Goal: Task Accomplishment & Management: Manage account settings

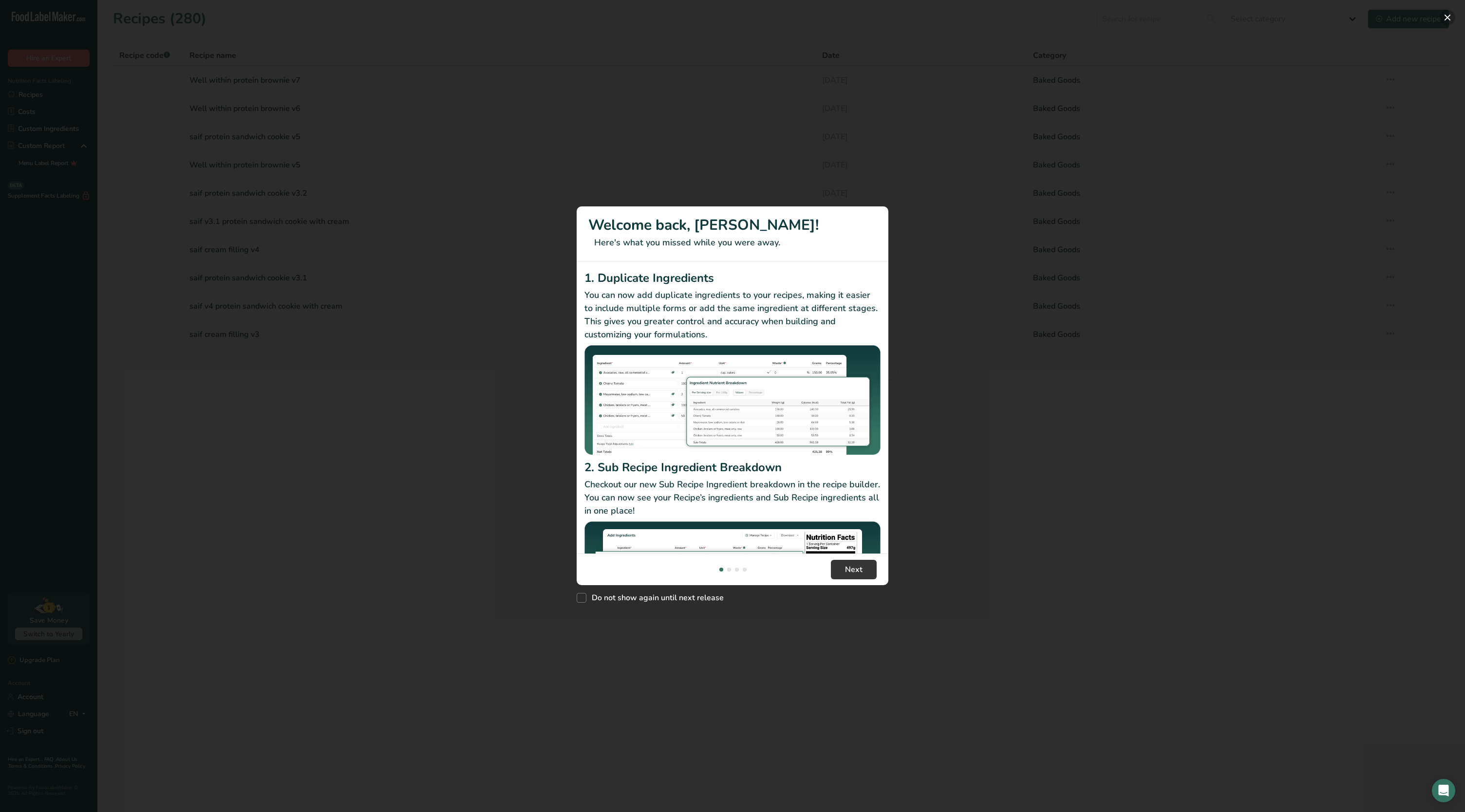
drag, startPoint x: 1454, startPoint y: 5, endPoint x: 1452, endPoint y: 12, distance: 7.3
click at [1450, 12] on div "Welcome back, [PERSON_NAME]! Here's what you missed while you were away. 1. Dup…" at bounding box center [732, 406] width 1465 height 812
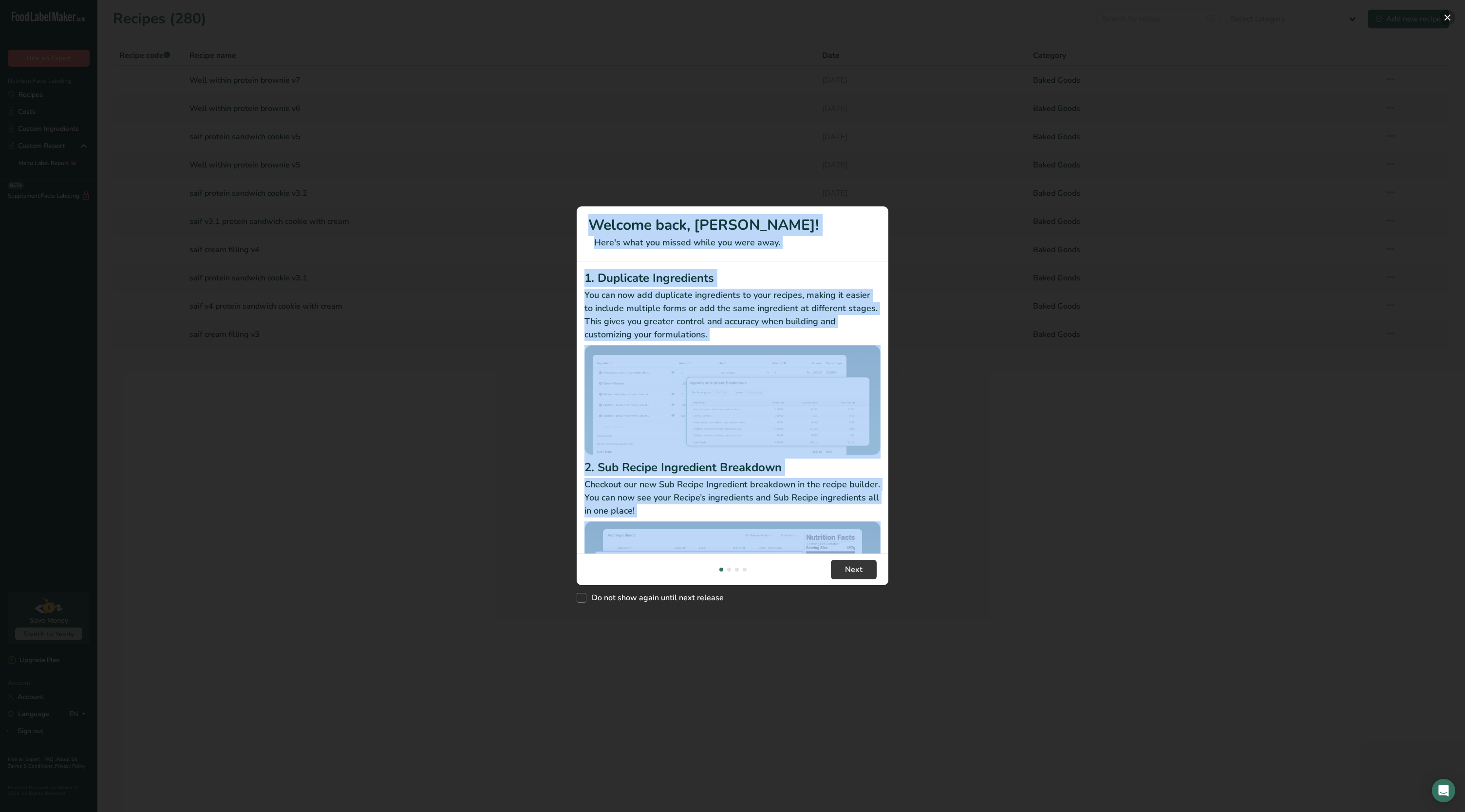
click at [1450, 12] on button "New Features" at bounding box center [1447, 17] width 15 height 15
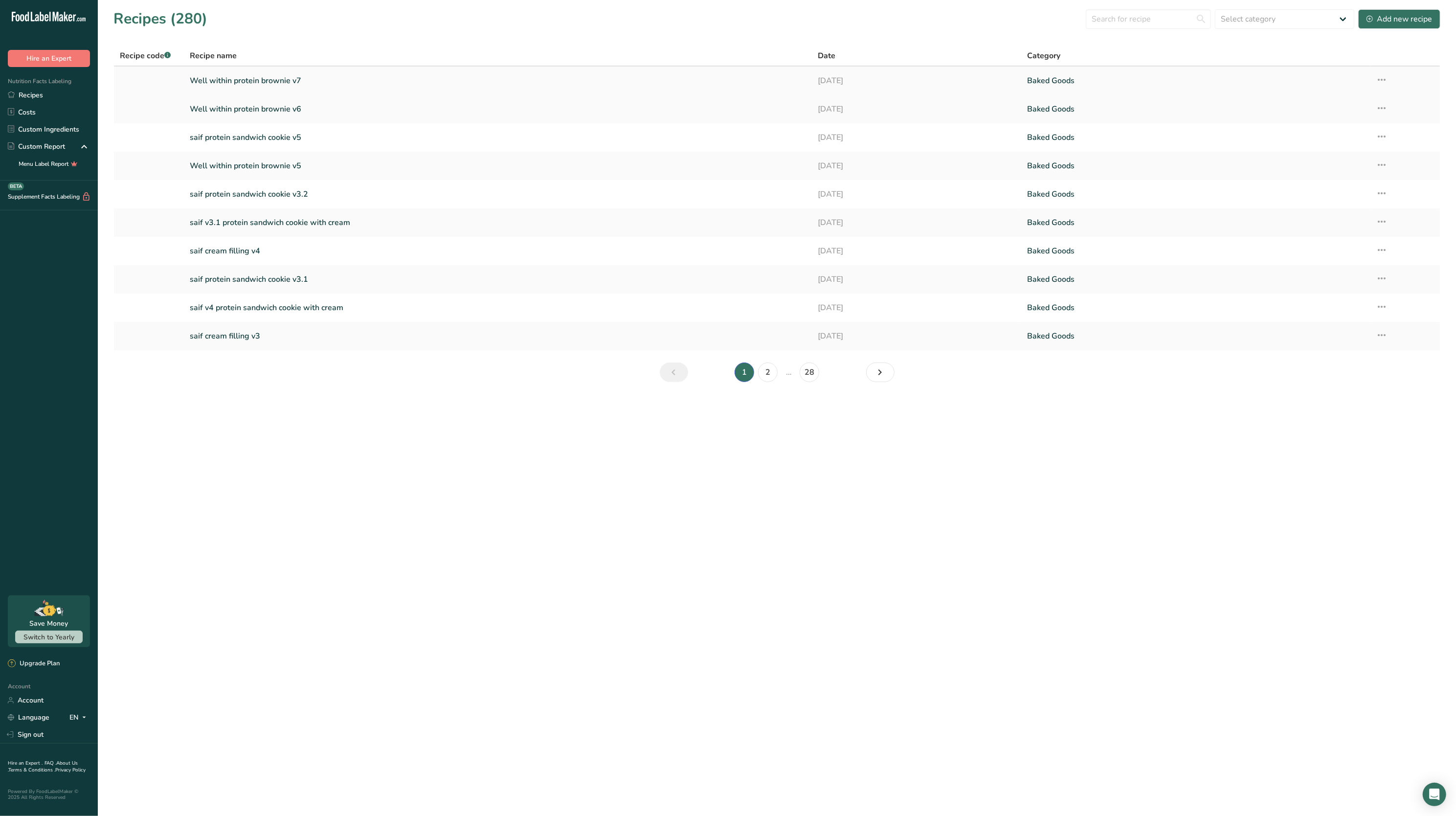
click at [1379, 78] on icon at bounding box center [1382, 79] width 12 height 18
click at [1311, 153] on span "Duplicate Recipe" at bounding box center [1291, 149] width 53 height 11
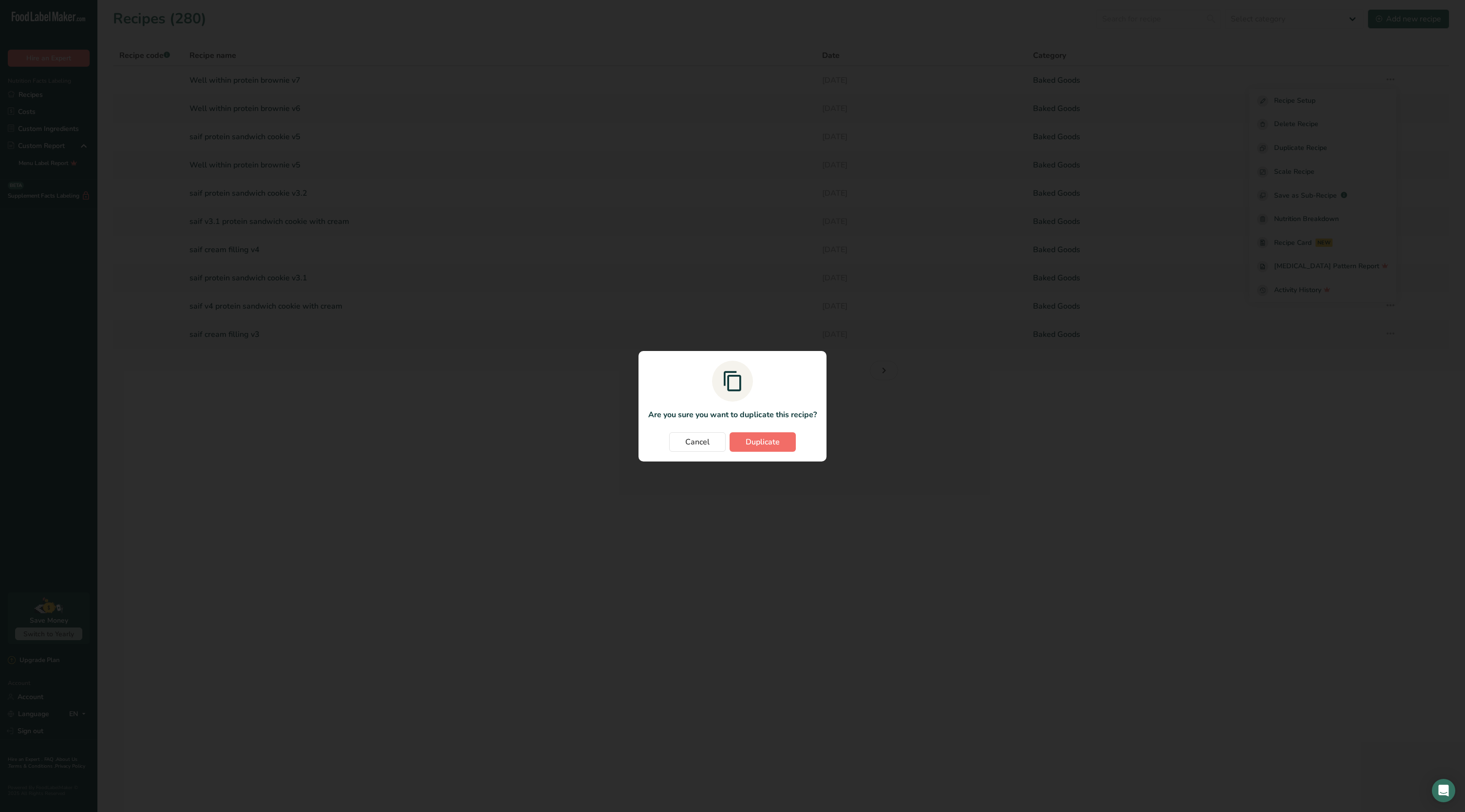
click at [771, 447] on span "Duplicate" at bounding box center [763, 442] width 34 height 12
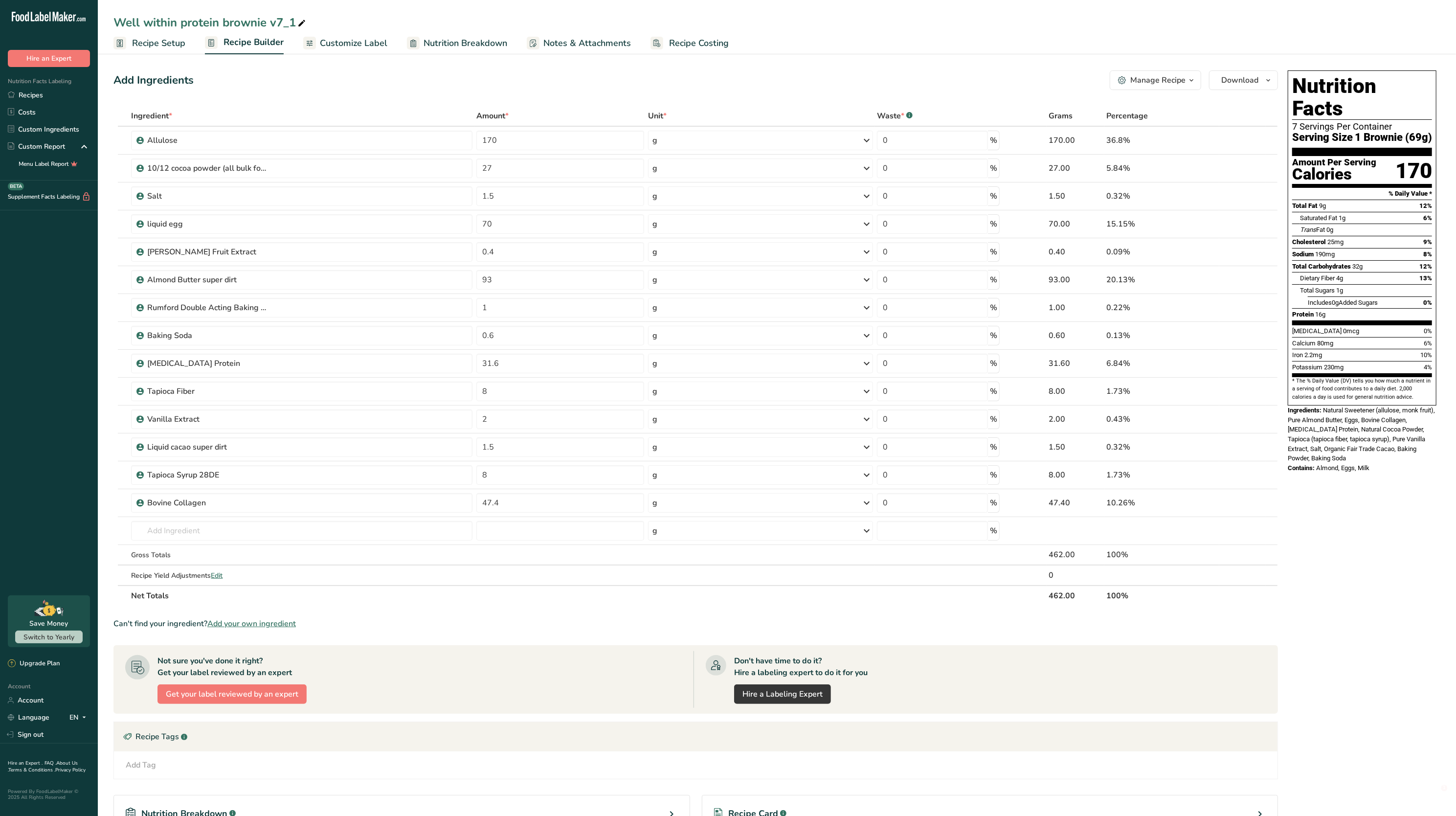
click at [304, 29] on icon at bounding box center [302, 23] width 9 height 14
type input "Well within protein brownie v8"
click at [351, 89] on div "Add Ingredients Manage Recipe Delete Recipe Duplicate Recipe Scale Recipe Save …" at bounding box center [696, 80] width 1165 height 19
click at [531, 507] on input "47.4" at bounding box center [560, 503] width 168 height 19
type input "4"
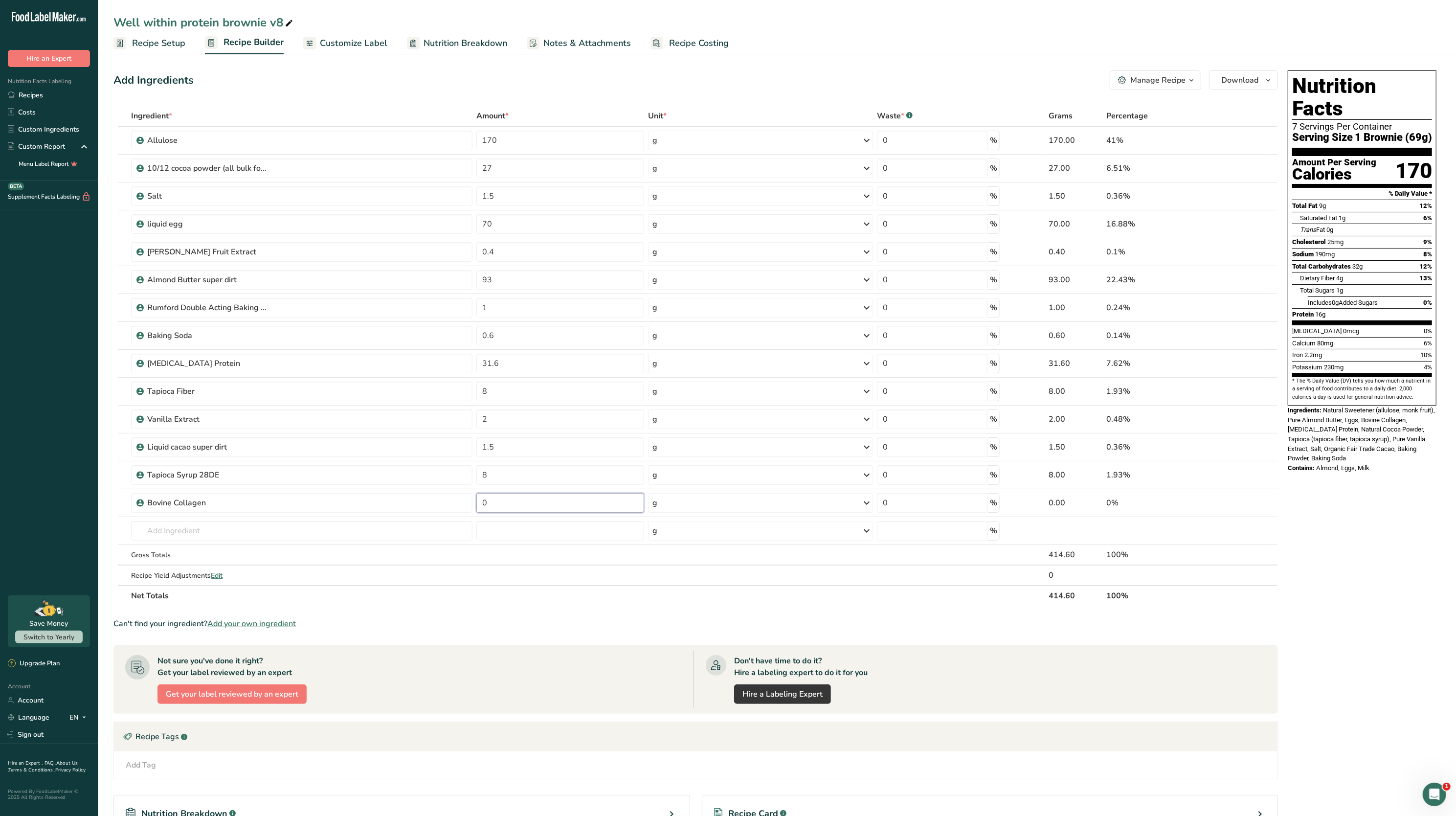
type input "0"
click at [1425, 406] on div "Ingredients: Natural Sweetener (allulose, monk fruit), Pure Almond Butter, Eggs…" at bounding box center [1362, 434] width 149 height 58
click at [533, 360] on input "31.6" at bounding box center [560, 363] width 168 height 19
type input "3"
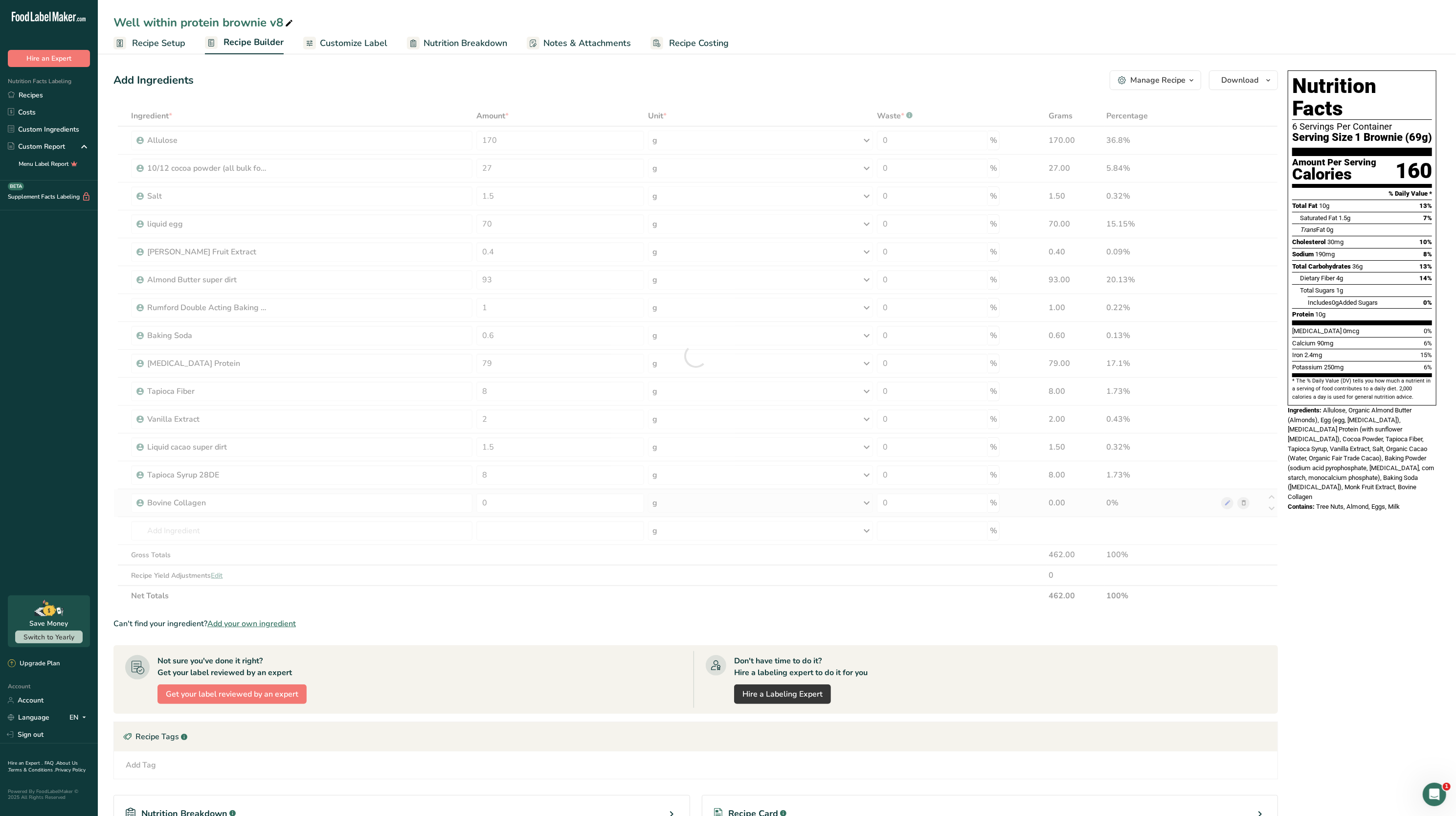
click at [1265, 506] on div "Ingredient * Amount * Unit * Waste * .a-a{fill:#347362;}.b-a{fill:#fff;} Grams …" at bounding box center [696, 356] width 1165 height 501
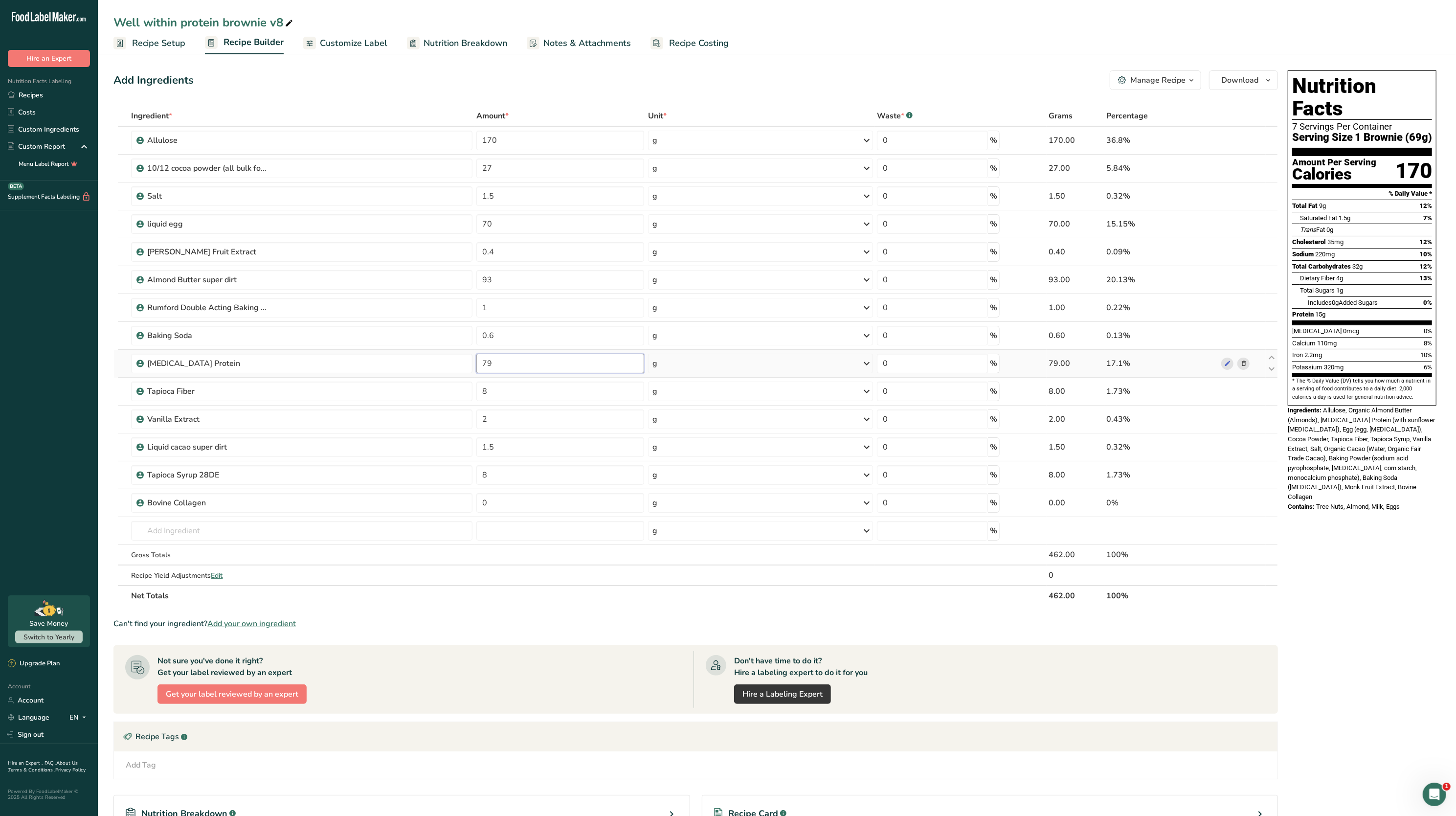
click at [523, 355] on input "79" at bounding box center [560, 363] width 168 height 19
click at [1327, 467] on div "Ingredients: Allulose, Organic Almond Butter (Almonds), [MEDICAL_DATA] Protein …" at bounding box center [1362, 454] width 149 height 97
click at [529, 364] on input "76" at bounding box center [560, 363] width 168 height 19
click at [1374, 506] on div "Nutrition Facts 7 Servings Per Container Serving Size 1 Brownie (69g) Amount Pe…" at bounding box center [1362, 491] width 157 height 851
click at [553, 358] on input "75" at bounding box center [560, 363] width 168 height 19
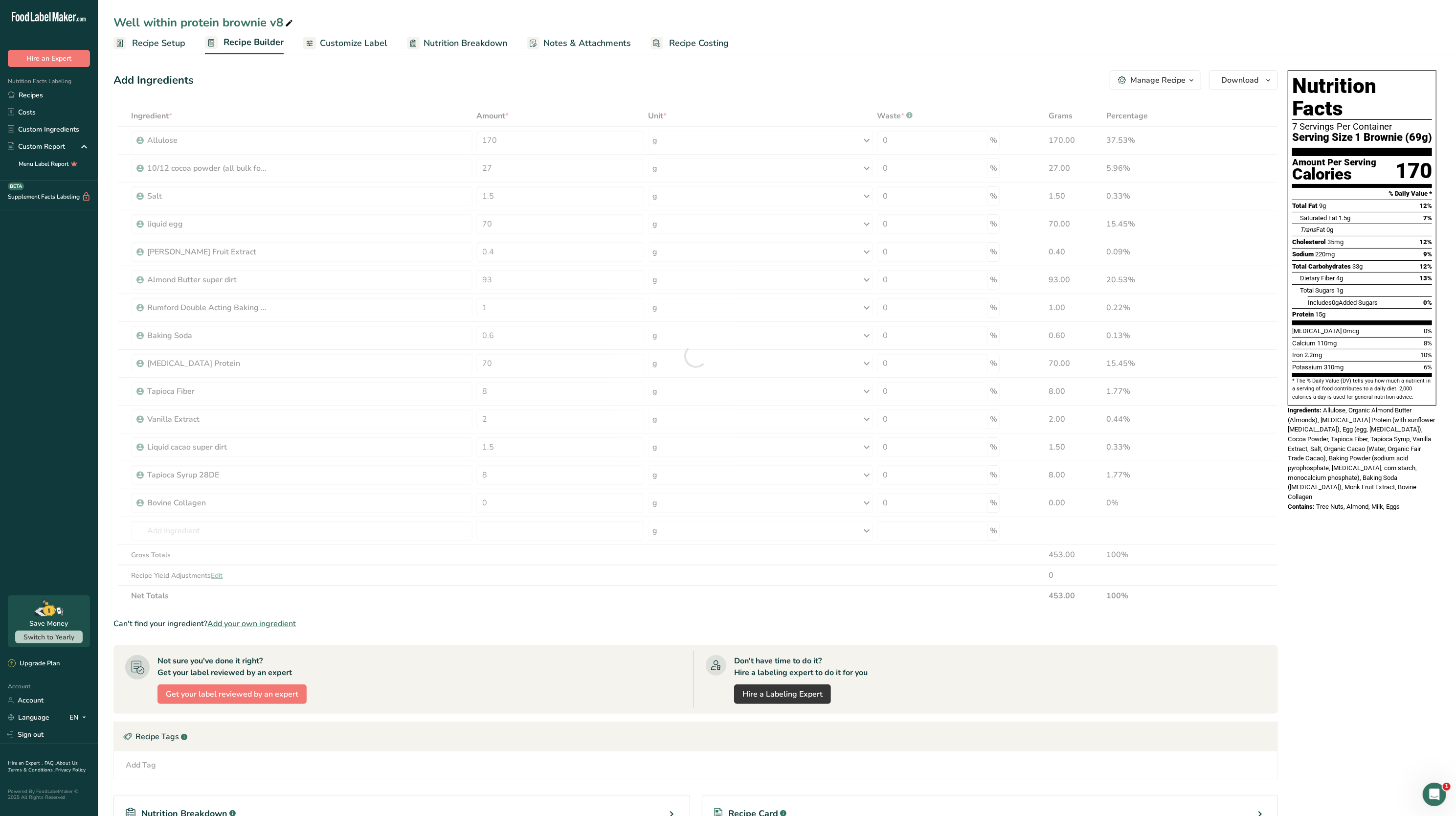
click at [1319, 407] on span "Allulose, Organic Almond Butter (Almonds), [MEDICAL_DATA] Protein (with sunflow…" at bounding box center [1362, 454] width 147 height 94
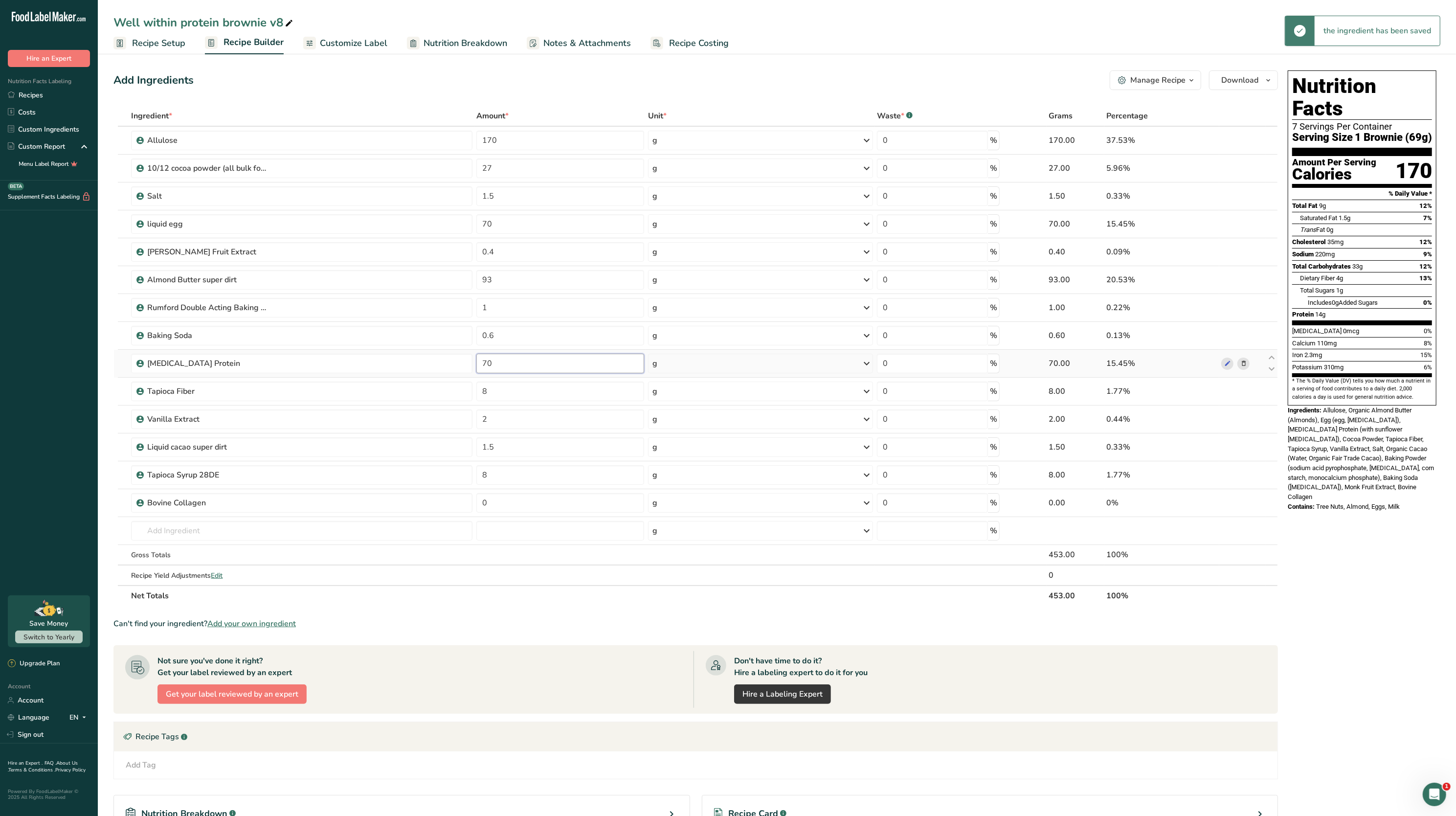
click at [577, 366] on input "70" at bounding box center [560, 363] width 168 height 19
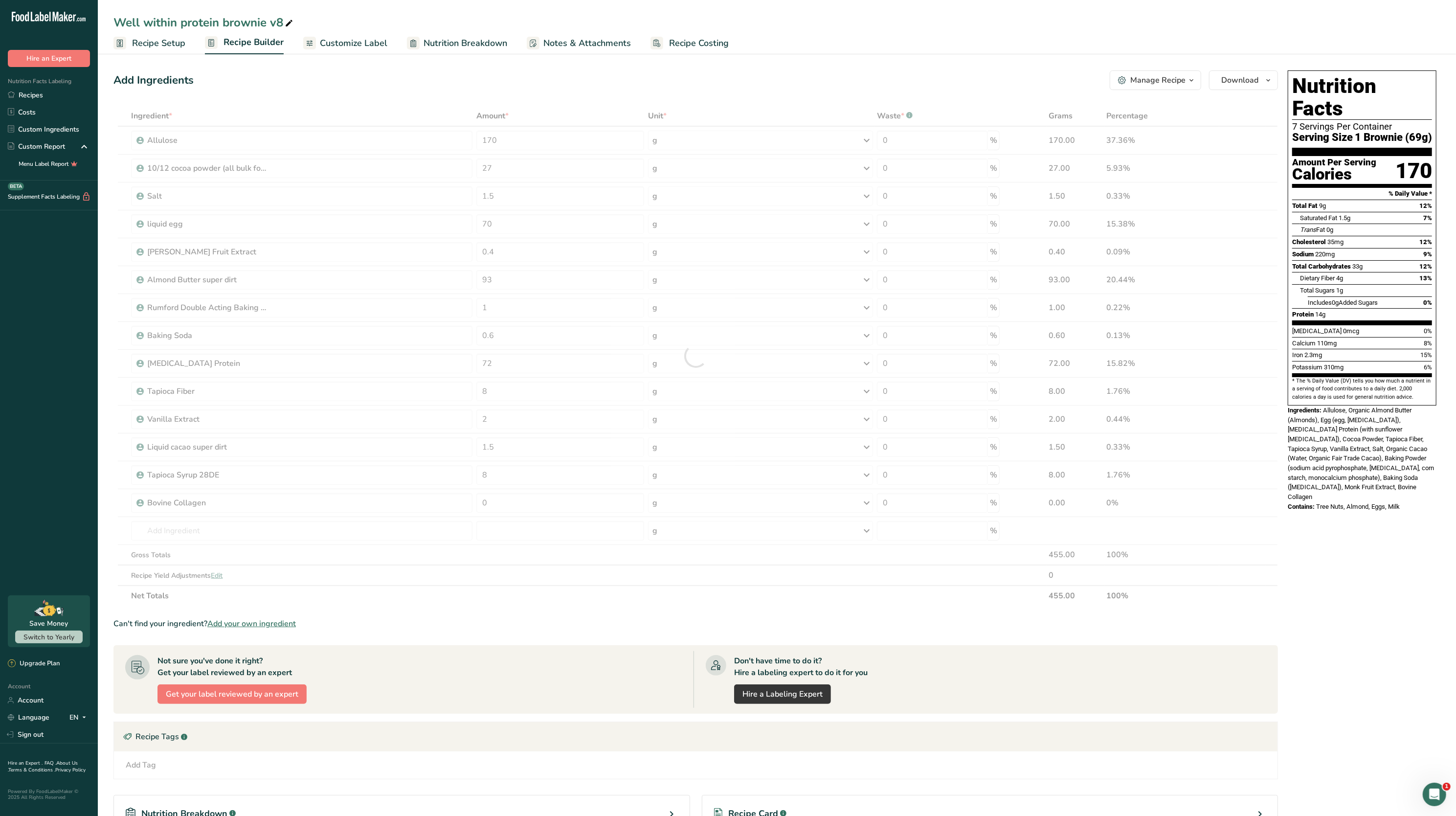
click at [1310, 428] on span "Allulose, Organic Almond Butter (Almonds), Egg (egg, [MEDICAL_DATA]), [MEDICAL_…" at bounding box center [1361, 454] width 146 height 94
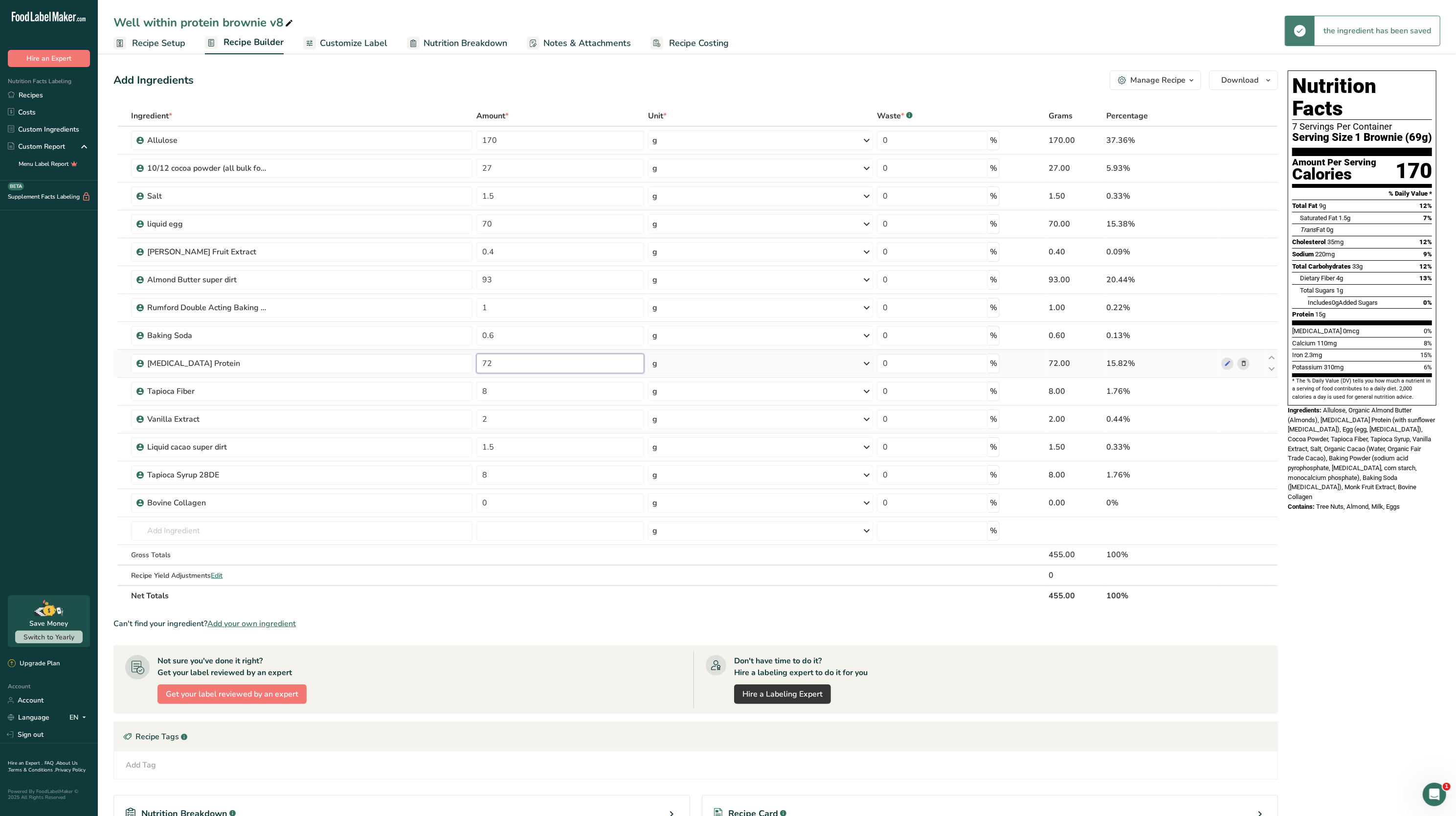
click at [546, 361] on input "72" at bounding box center [560, 363] width 168 height 19
type input "71"
click at [1425, 363] on span "6%" at bounding box center [1428, 367] width 9 height 7
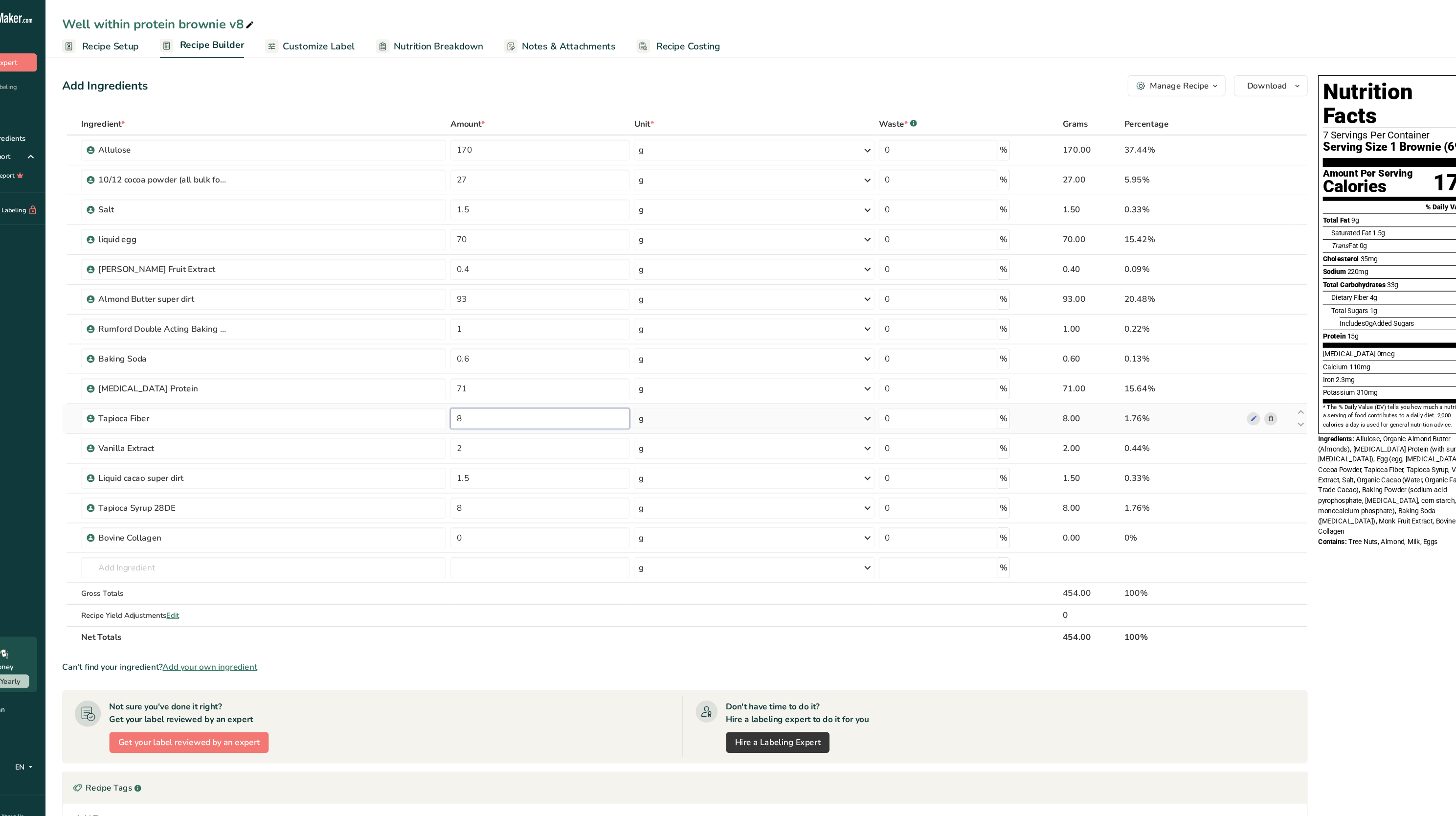
click at [492, 397] on input "8" at bounding box center [560, 391] width 168 height 19
type input "4"
click at [1310, 550] on div "Nutrition Facts 7 Servings Per Container Serving Size 1 Brownie (69g) Amount Pe…" at bounding box center [1362, 491] width 157 height 851
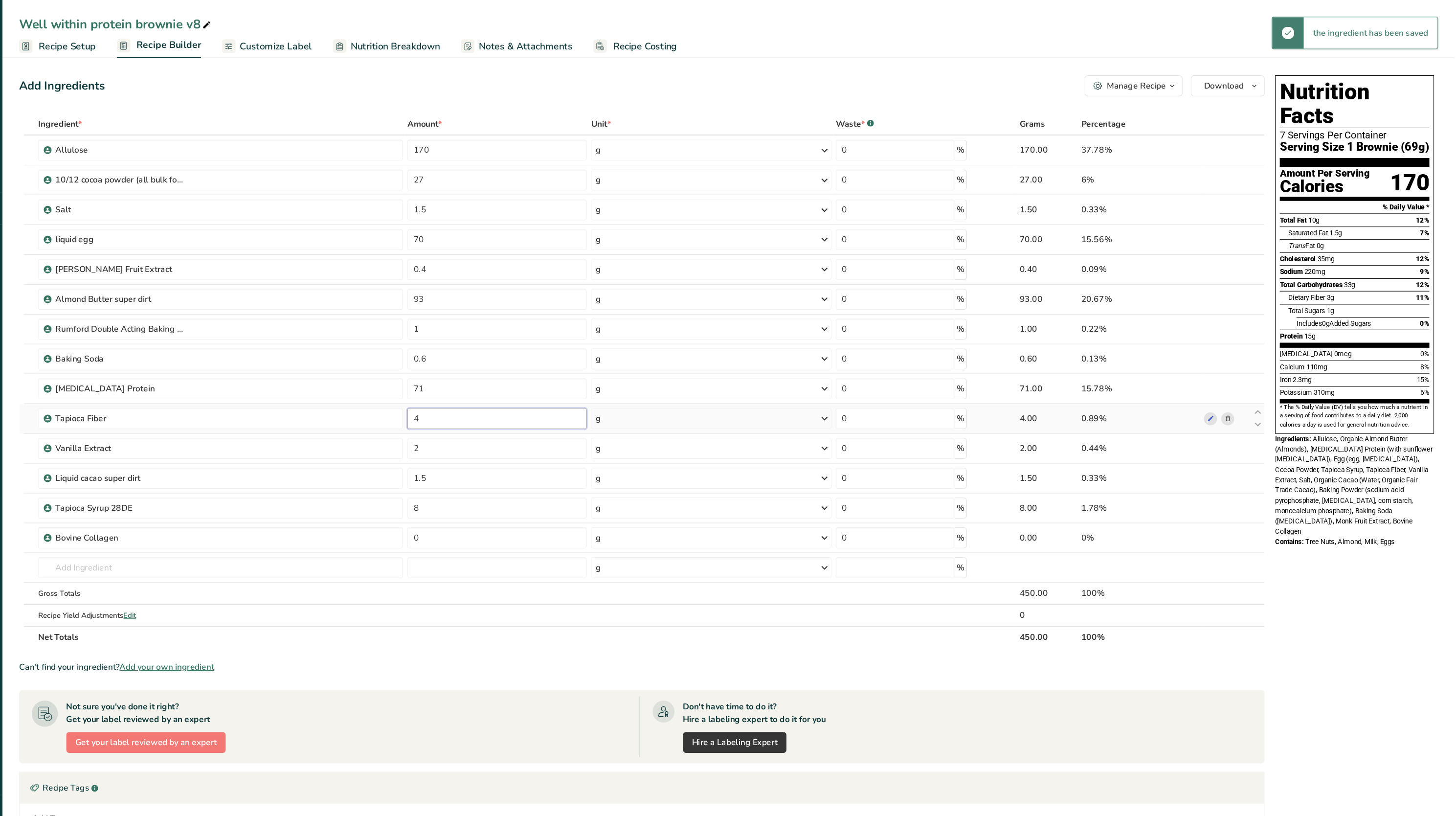
click at [549, 389] on input "4" at bounding box center [560, 391] width 168 height 19
type input "6"
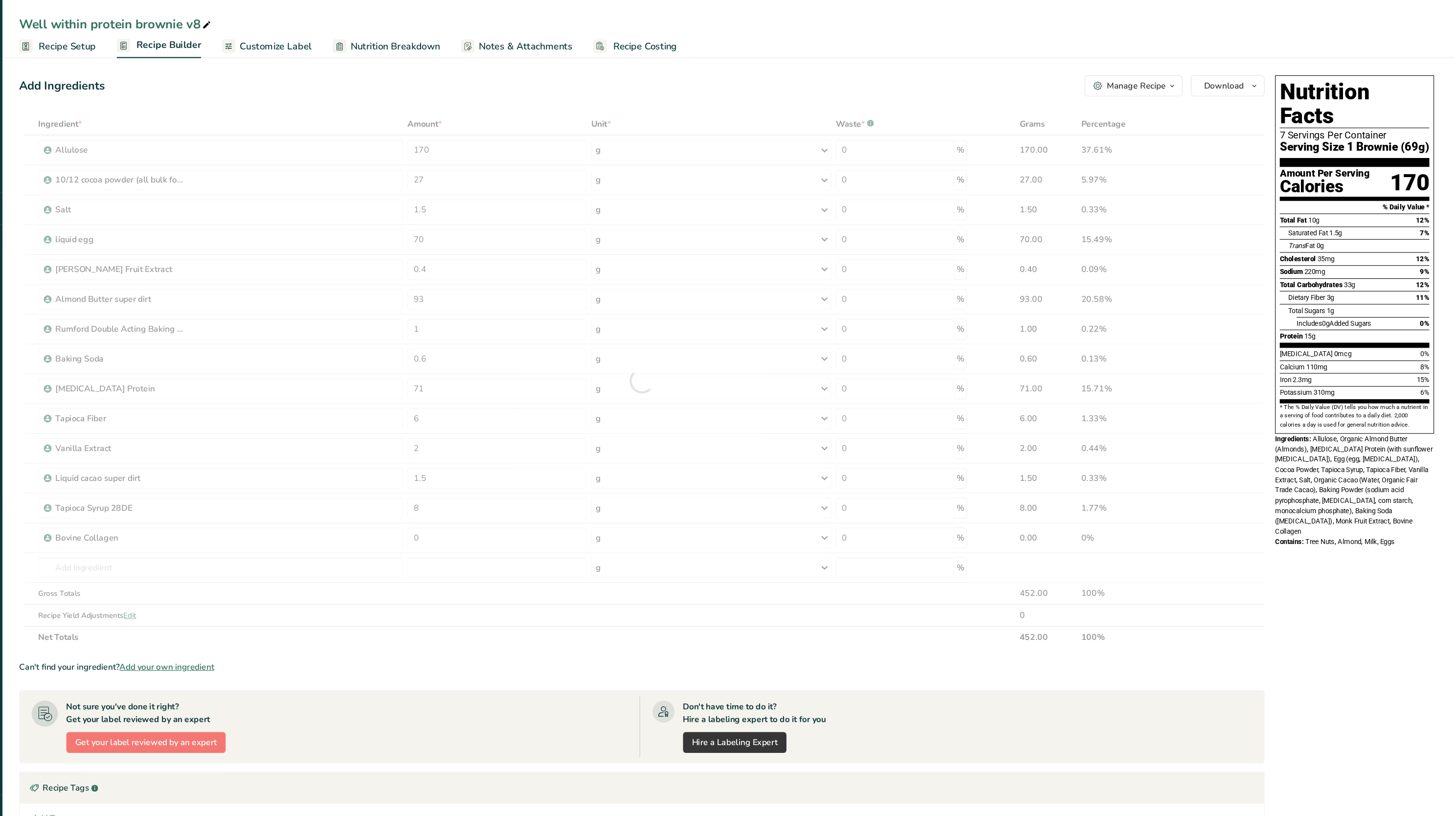
click at [1388, 499] on div "Nutrition Facts 7 Servings Per Container Serving Size 1 Brownie (69g) Amount Pe…" at bounding box center [1362, 491] width 157 height 851
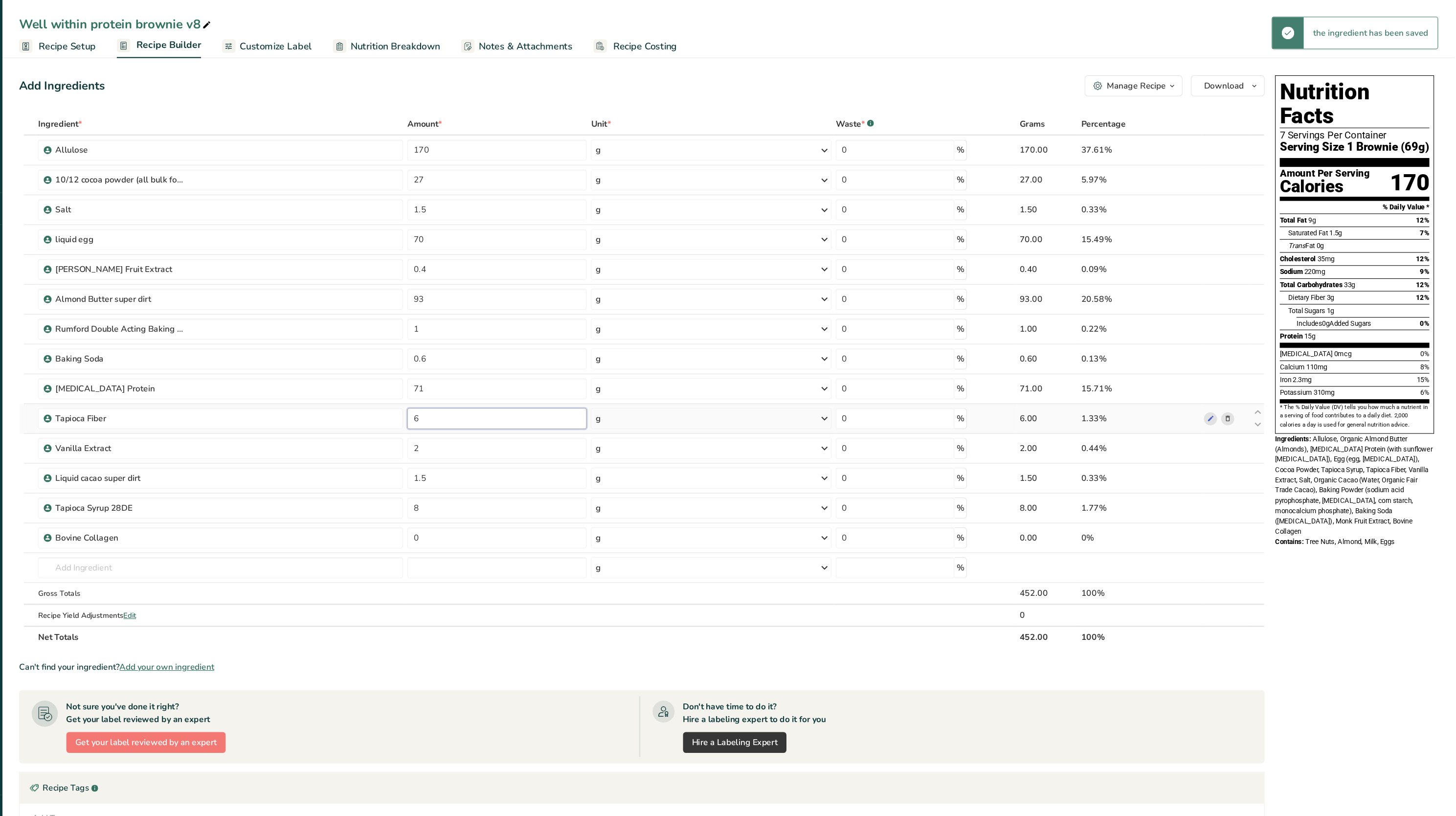
click at [561, 398] on input "6" at bounding box center [560, 391] width 168 height 19
type input "7"
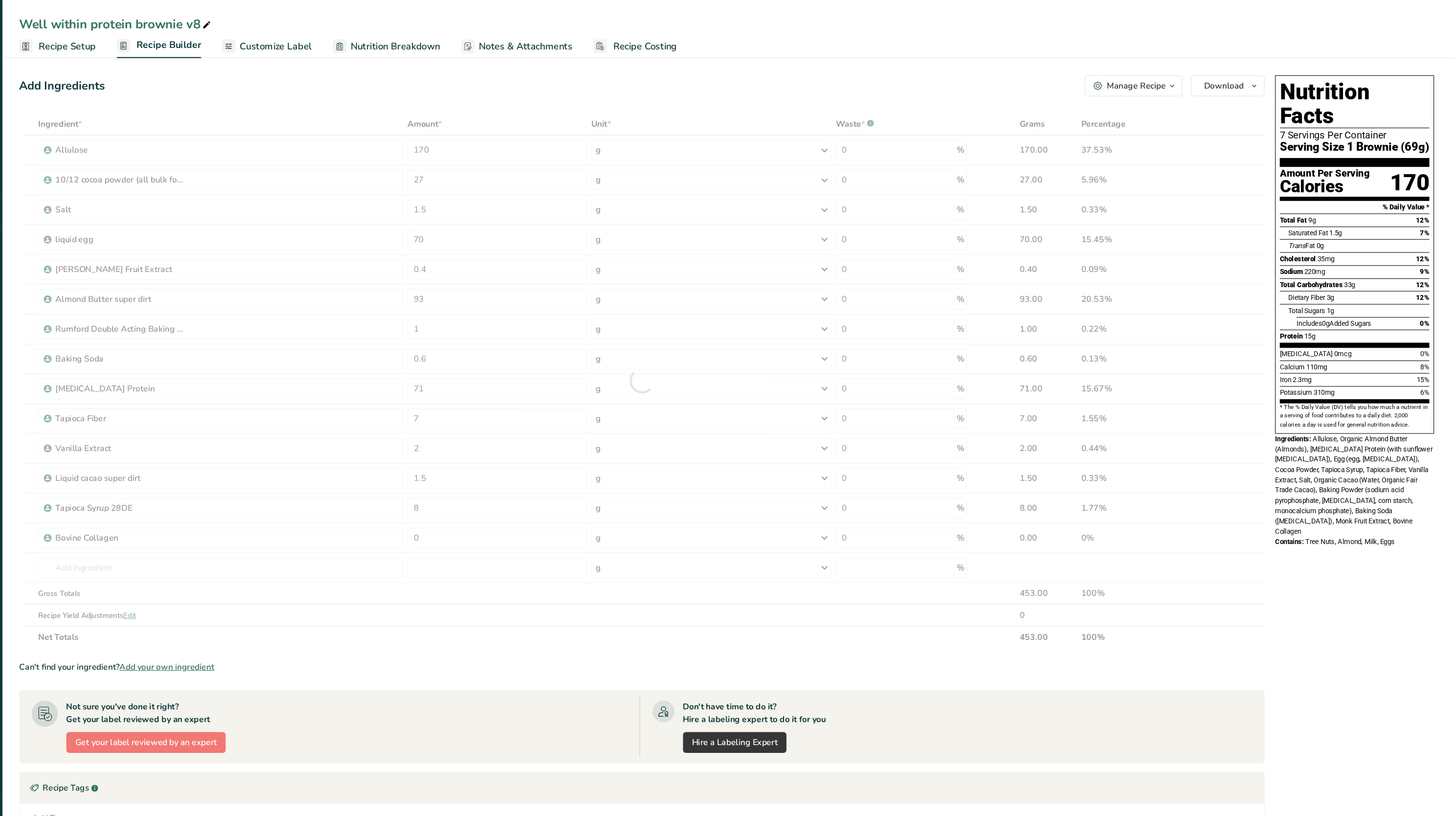
click at [1330, 377] on section "* The % Daily Value (DV) tells you how much a nutrient in a serving of food con…" at bounding box center [1362, 389] width 140 height 24
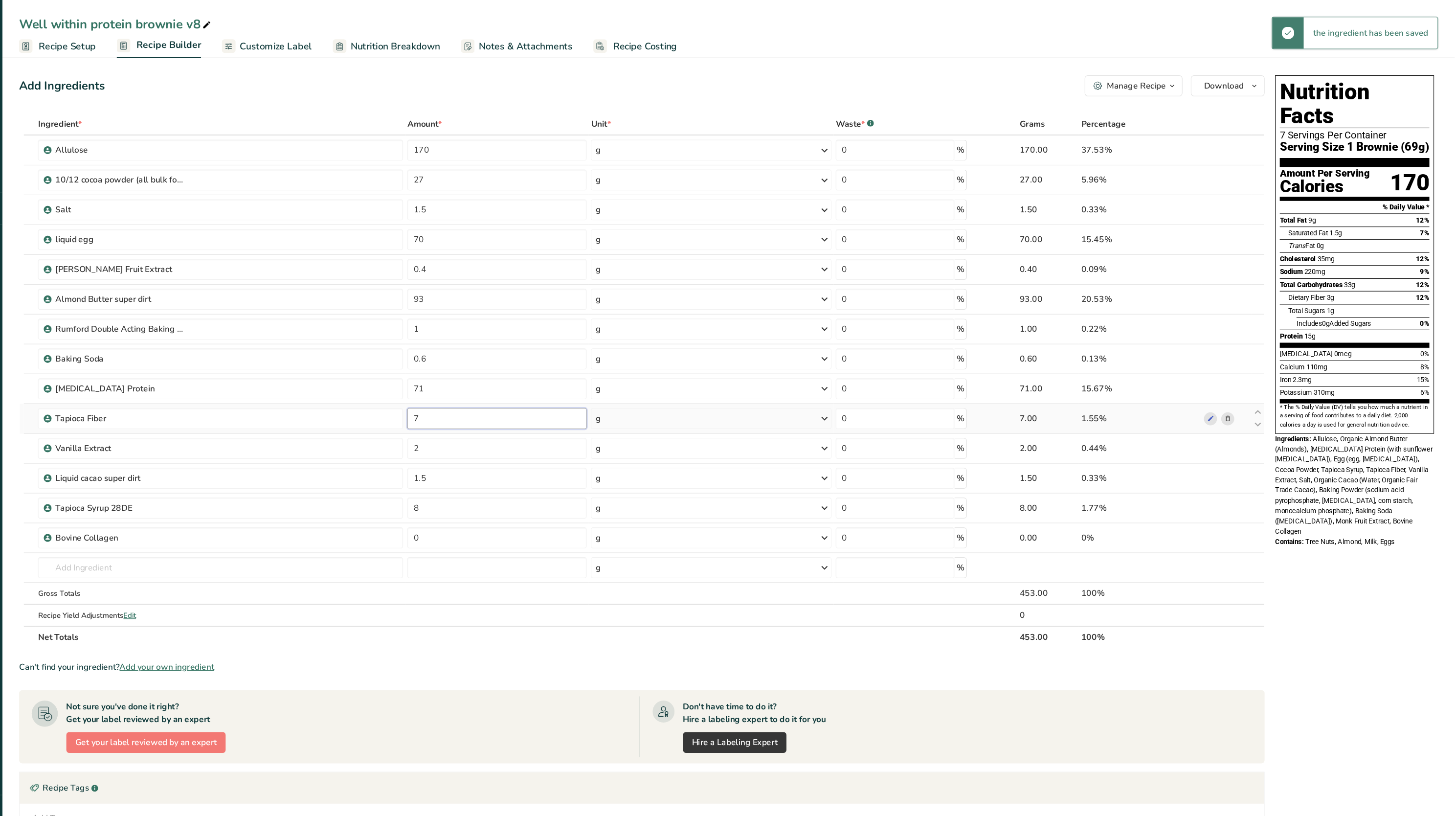
click at [577, 401] on input "7" at bounding box center [560, 391] width 168 height 19
type input "8"
click at [1433, 445] on span "Allulose, Organic Almond Butter (Almonds), [MEDICAL_DATA] Protein (with sunflow…" at bounding box center [1362, 454] width 147 height 94
